Goal: Check status: Check status

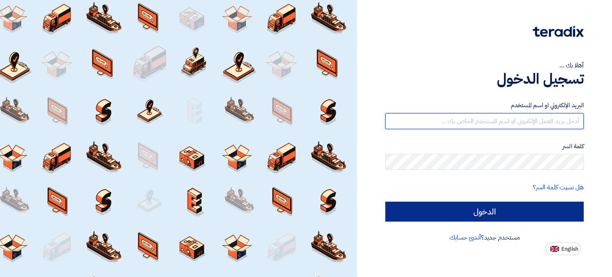
type input "[EMAIL_ADDRESS][DOMAIN_NAME]"
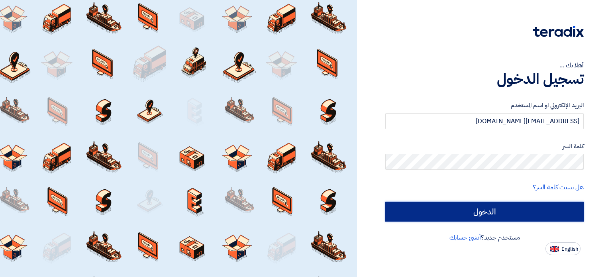
click at [486, 212] on input "الدخول" at bounding box center [484, 212] width 198 height 20
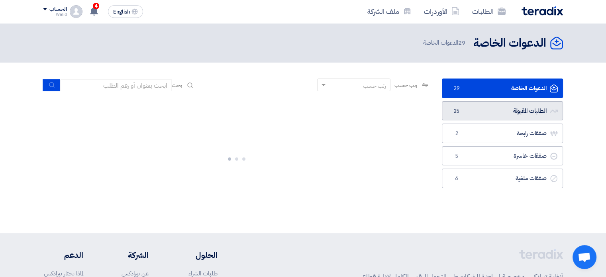
click at [492, 112] on link "الطلبات المقبولة الطلبات المقبولة 25" at bounding box center [502, 111] width 121 height 20
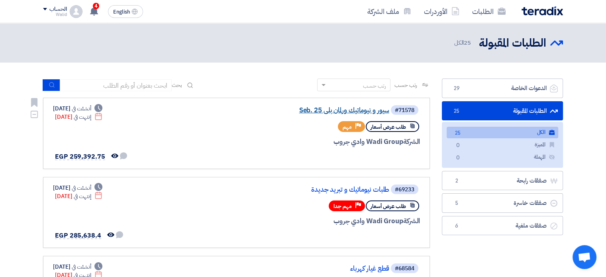
click at [352, 111] on link "سيور و نيوماتيك ورلمان بلي Seb. 25" at bounding box center [309, 110] width 159 height 7
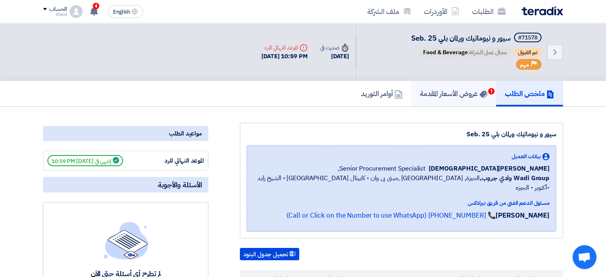
click at [437, 89] on h5 "عروض الأسعار المقدمة 1" at bounding box center [453, 93] width 67 height 9
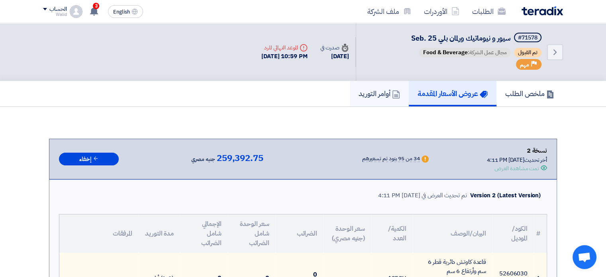
click at [375, 89] on h5 "أوامر التوريد" at bounding box center [379, 93] width 41 height 9
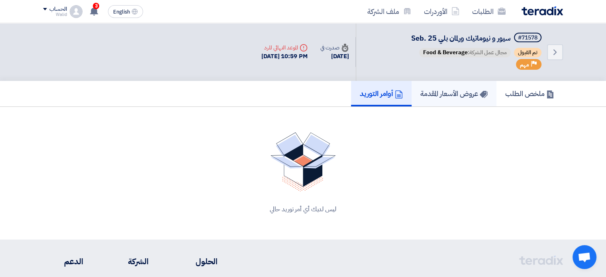
click at [447, 89] on h5 "عروض الأسعار المقدمة" at bounding box center [453, 93] width 67 height 9
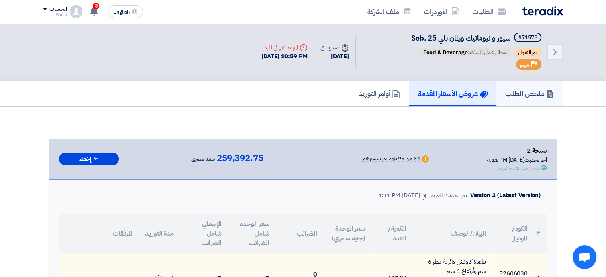
click at [540, 94] on h5 "ملخص الطلب" at bounding box center [529, 93] width 49 height 9
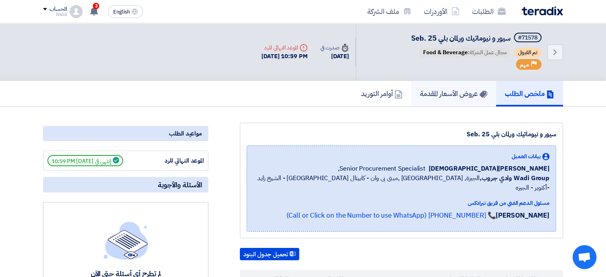
click at [446, 93] on h5 "عروض الأسعار المقدمة" at bounding box center [453, 93] width 67 height 9
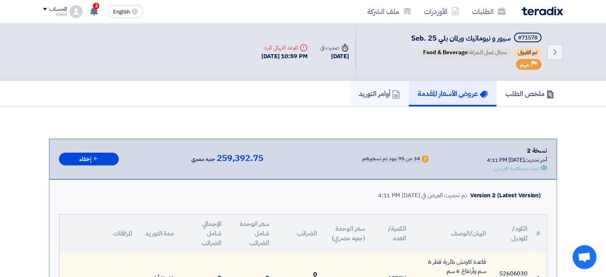
click at [364, 95] on h5 "أوامر التوريد" at bounding box center [379, 93] width 41 height 9
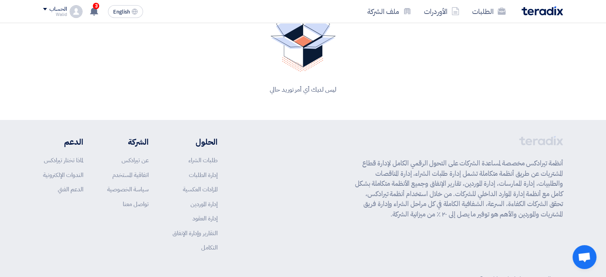
scroll to position [144, 0]
